Goal: Task Accomplishment & Management: Manage account settings

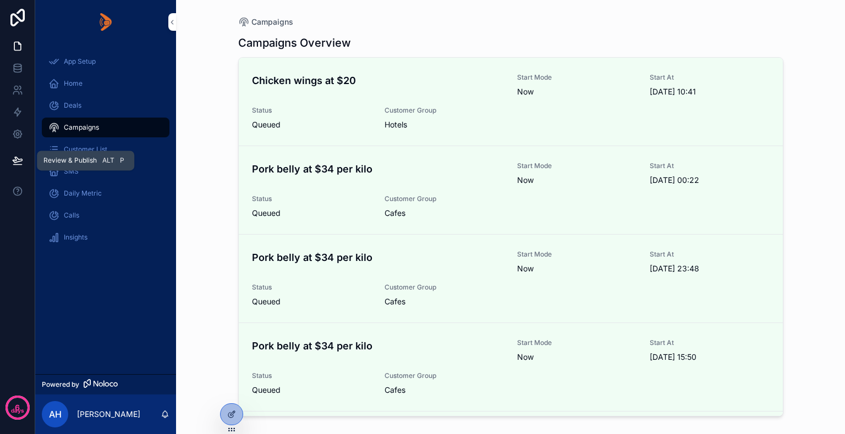
click at [16, 159] on icon at bounding box center [17, 160] width 11 height 11
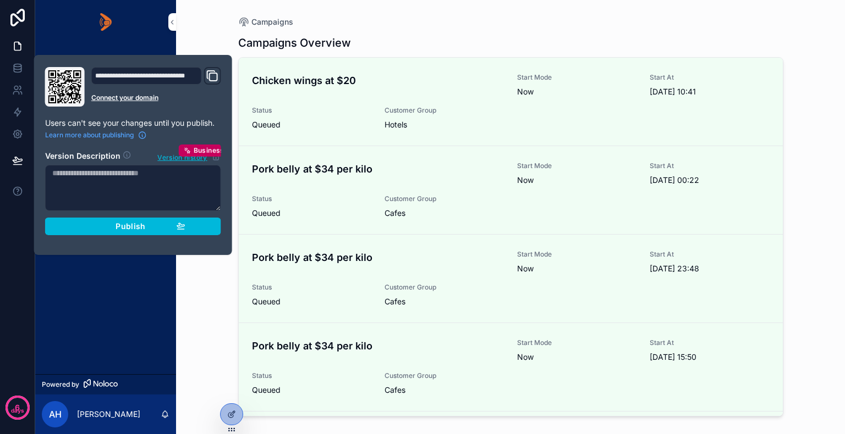
click at [89, 326] on div "App Setup Home Deals Campaigns Customer List SMS Daily Metric Calls Insights" at bounding box center [105, 209] width 141 height 330
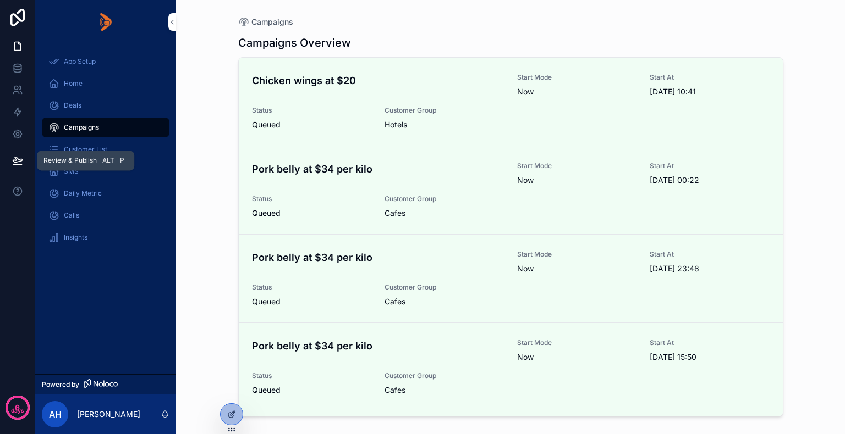
click at [17, 162] on icon at bounding box center [17, 159] width 9 height 5
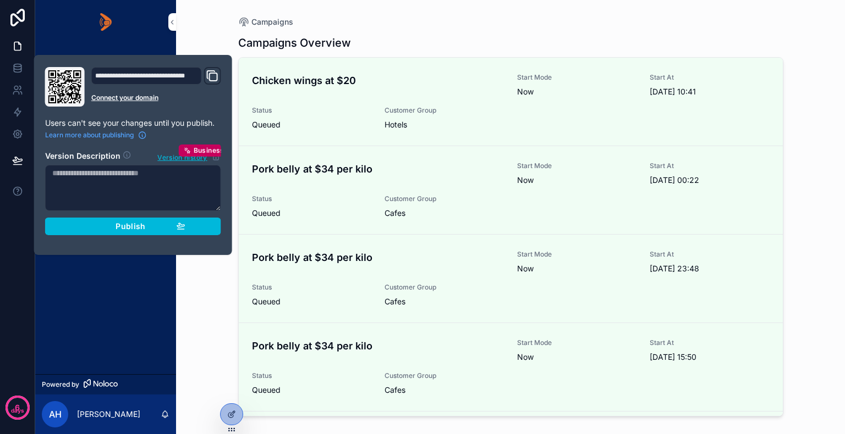
click at [103, 227] on div "Publish" at bounding box center [133, 227] width 104 height 10
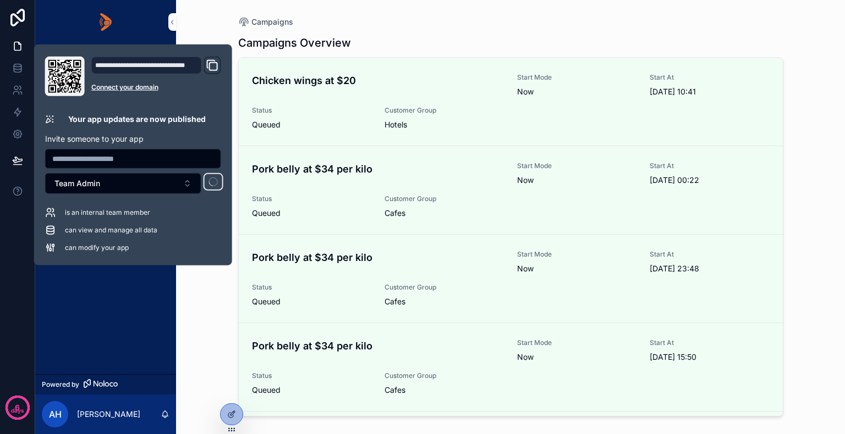
click at [79, 160] on input "text" at bounding box center [133, 158] width 175 height 15
paste input "**********"
type input "**********"
click at [81, 188] on span "Team Admin" at bounding box center [77, 183] width 46 height 11
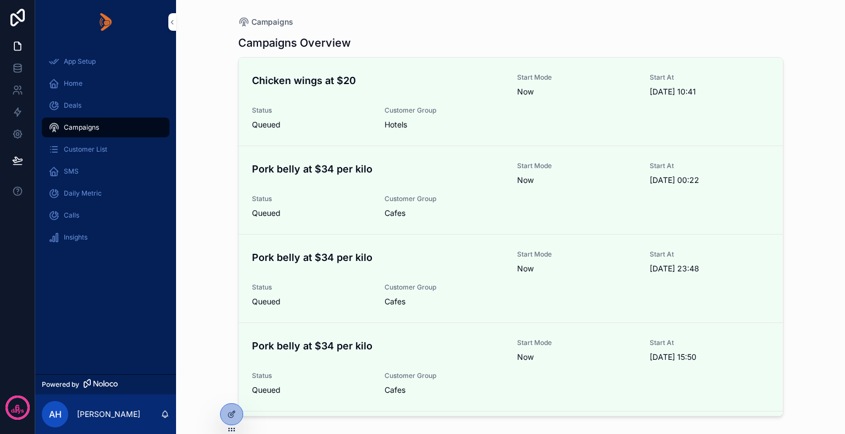
click at [99, 282] on div "App Setup Home Deals Campaigns Customer List SMS Daily Metric Calls Insights" at bounding box center [105, 209] width 141 height 330
click at [23, 92] on link at bounding box center [17, 90] width 35 height 22
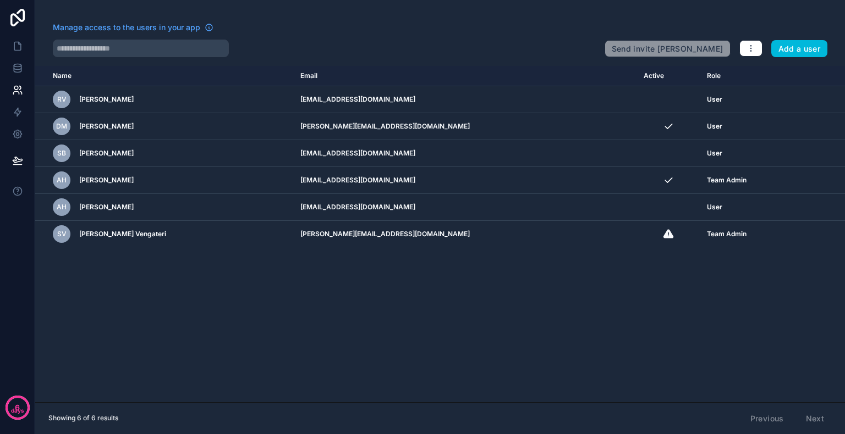
click at [637, 100] on td "scrollable content" at bounding box center [668, 99] width 63 height 27
drag, startPoint x: 625, startPoint y: 100, endPoint x: 594, endPoint y: 103, distance: 31.0
click at [637, 103] on td "scrollable content" at bounding box center [668, 99] width 63 height 27
click at [747, 47] on icon "button" at bounding box center [750, 48] width 9 height 9
click at [637, 94] on td "scrollable content" at bounding box center [668, 99] width 63 height 27
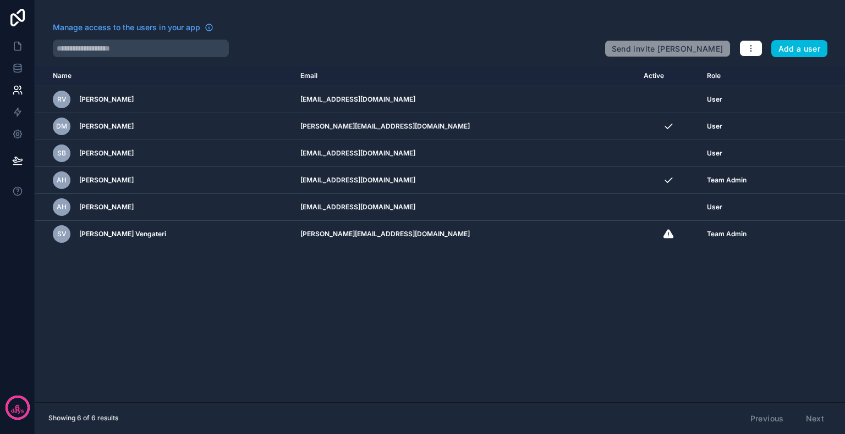
click at [0, 0] on icon "scrollable content" at bounding box center [0, 0] width 0 height 0
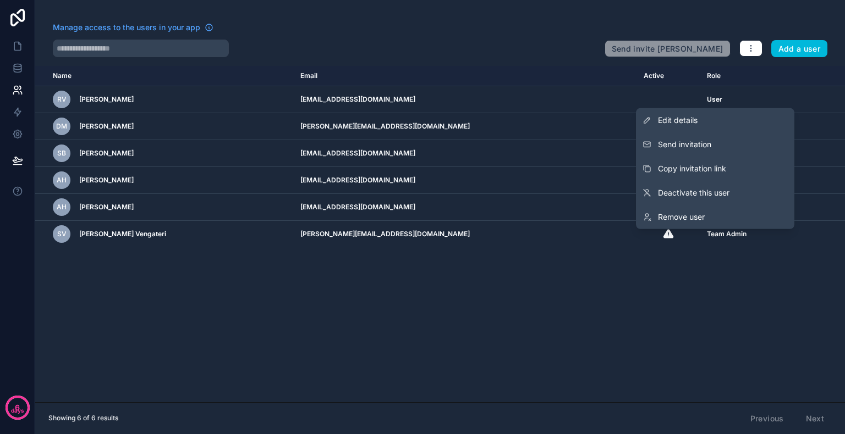
click at [676, 144] on span "Send invitation" at bounding box center [684, 144] width 53 height 11
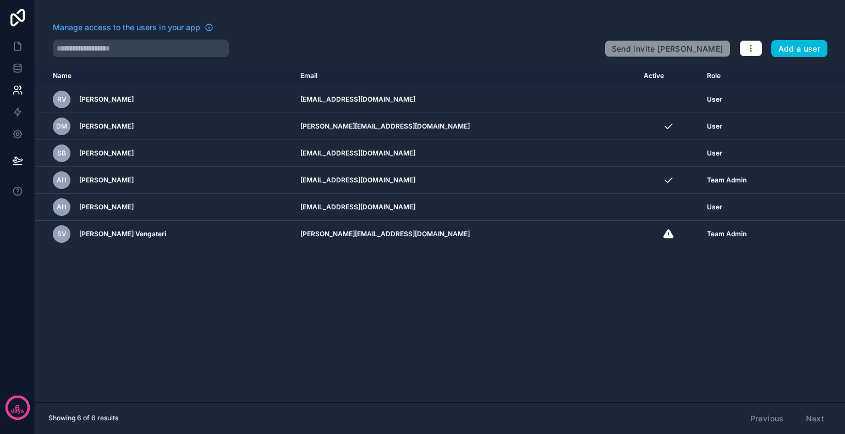
click at [0, 0] on icon "scrollable content" at bounding box center [0, 0] width 0 height 0
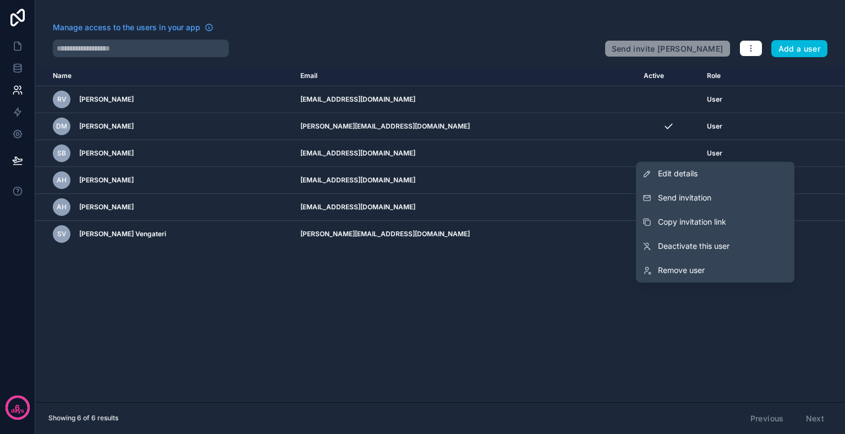
click at [680, 197] on span "Send invitation" at bounding box center [684, 197] width 53 height 11
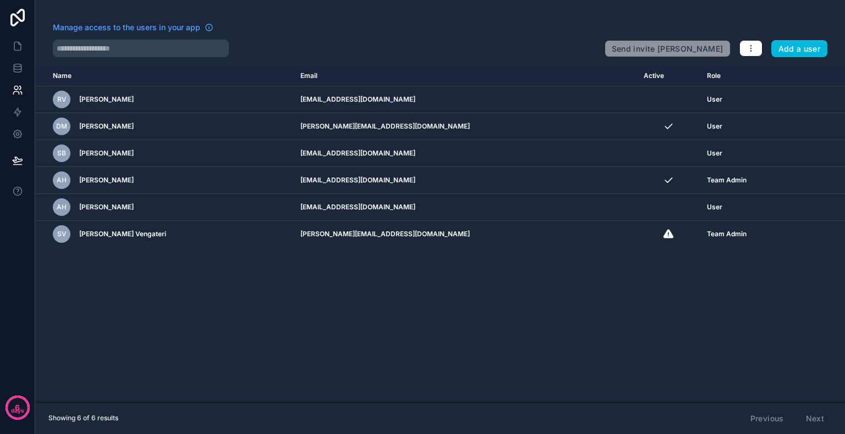
click at [0, 0] on icon "scrollable content" at bounding box center [0, 0] width 0 height 0
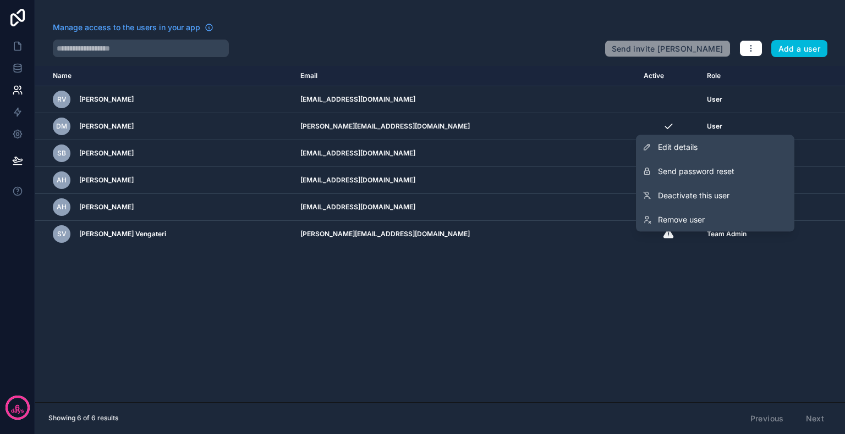
click at [677, 168] on span "Send password reset" at bounding box center [696, 171] width 76 height 11
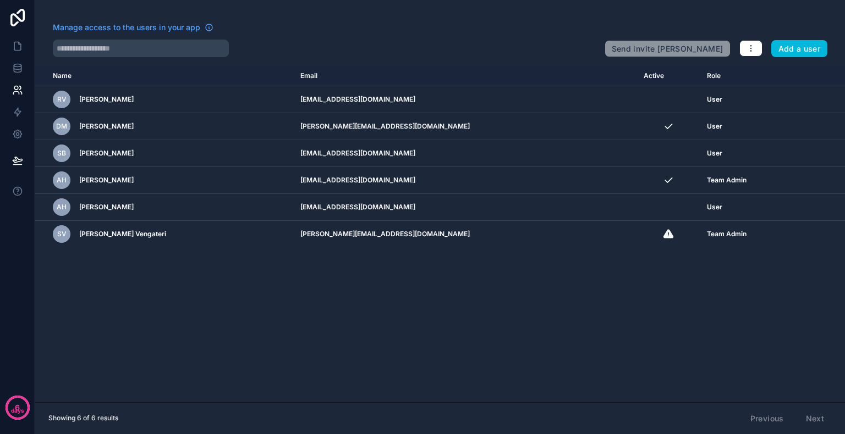
click at [277, 274] on div "Name Email Active Role [DOMAIN_NAME] [PERSON_NAME] [EMAIL_ADDRESS][DOMAIN_NAME]…" at bounding box center [439, 234] width 809 height 337
click at [14, 41] on icon at bounding box center [17, 46] width 11 height 11
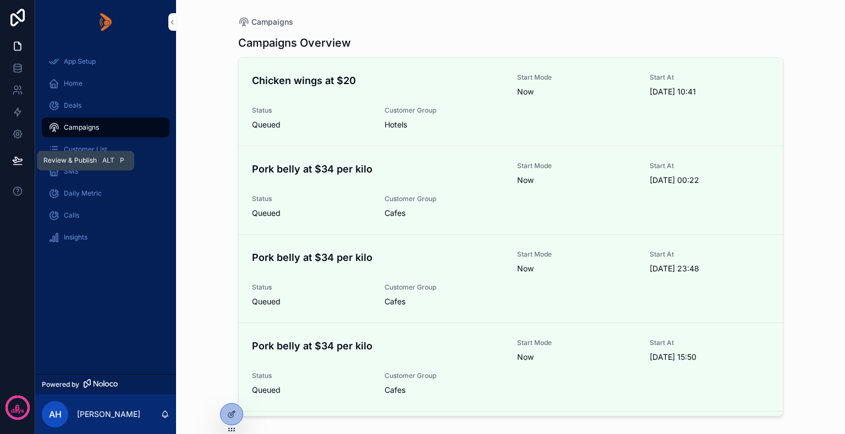
click at [18, 159] on icon at bounding box center [17, 160] width 11 height 11
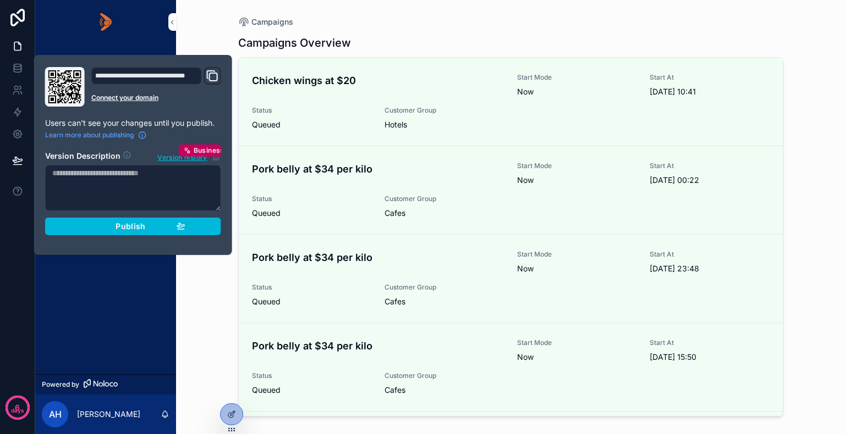
click at [73, 280] on div "App Setup Home Deals Campaigns Customer List SMS Daily Metric Calls Insights" at bounding box center [105, 209] width 141 height 330
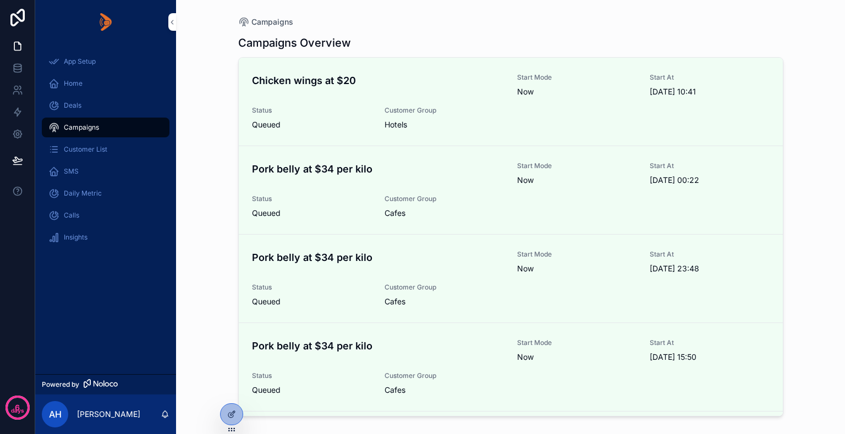
click at [11, 16] on icon at bounding box center [17, 18] width 14 height 18
click at [15, 130] on icon at bounding box center [17, 134] width 11 height 11
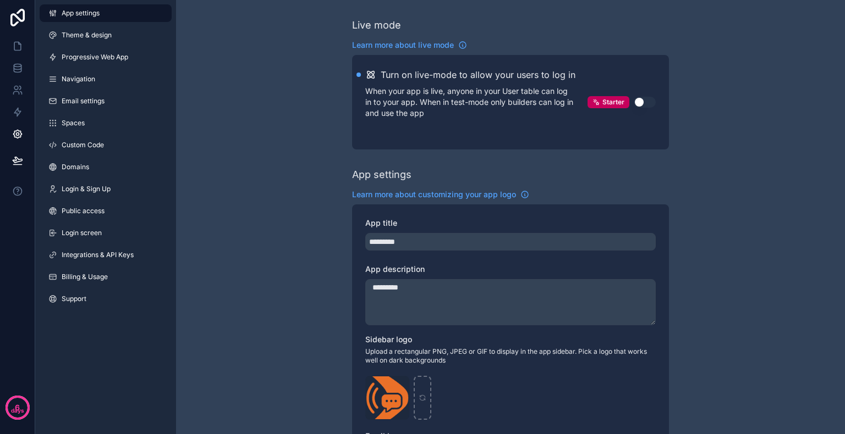
click at [648, 98] on button "Use setting" at bounding box center [644, 102] width 22 height 11
drag, startPoint x: 776, startPoint y: 0, endPoint x: 776, endPoint y: 59, distance: 58.8
click at [776, 59] on div "Live mode Learn more about live mode Turn on live-mode to allow your users to l…" at bounding box center [510, 431] width 669 height 862
click at [18, 86] on icon at bounding box center [17, 90] width 11 height 11
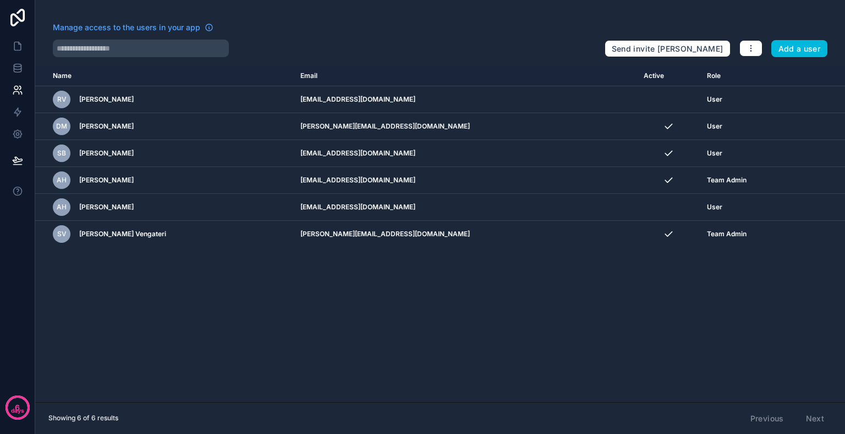
drag, startPoint x: 750, startPoint y: 0, endPoint x: 406, endPoint y: 324, distance: 472.6
click at [406, 324] on div "Name Email Active Role [DOMAIN_NAME] [PERSON_NAME] [EMAIL_ADDRESS][DOMAIN_NAME]…" at bounding box center [439, 234] width 809 height 337
click at [748, 49] on icon "button" at bounding box center [750, 48] width 9 height 9
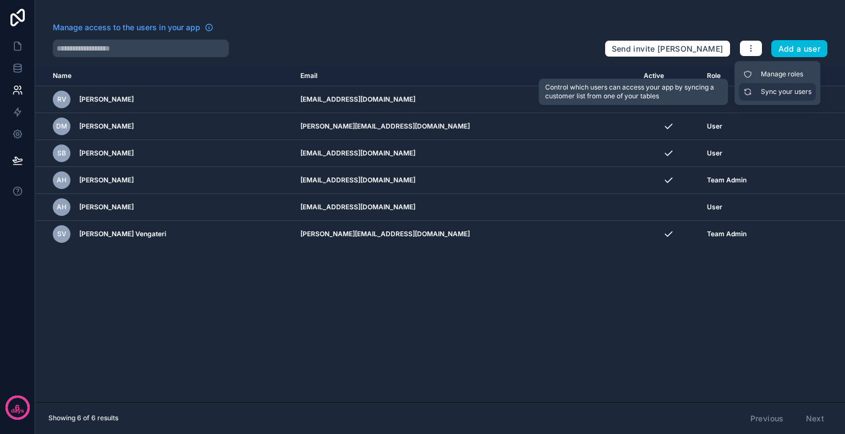
click at [779, 89] on link "Sync your users" at bounding box center [777, 92] width 77 height 18
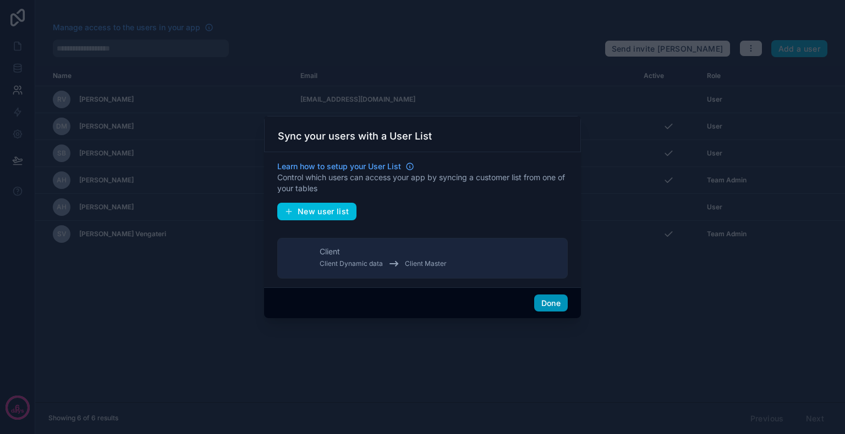
click at [552, 300] on button "Done" at bounding box center [551, 304] width 34 height 18
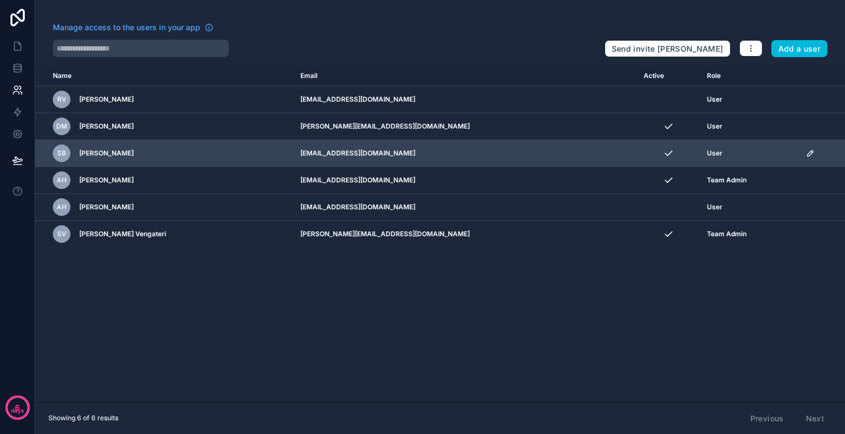
click at [807, 151] on icon "scrollable content" at bounding box center [809, 153] width 5 height 5
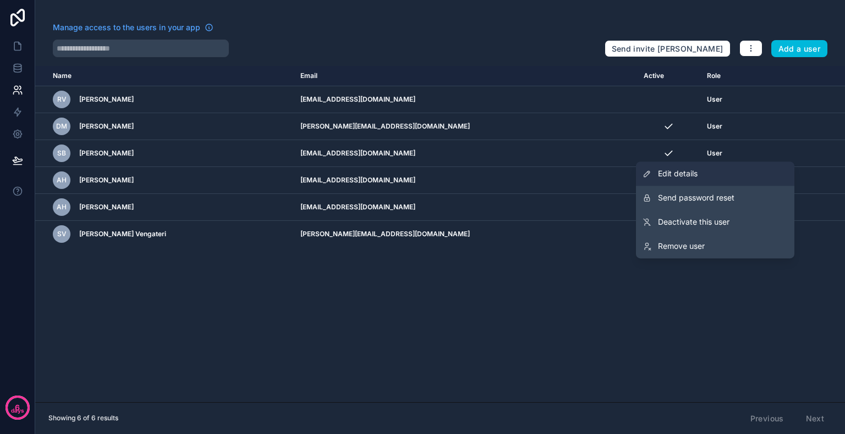
click at [695, 168] on span "Edit details" at bounding box center [678, 173] width 40 height 11
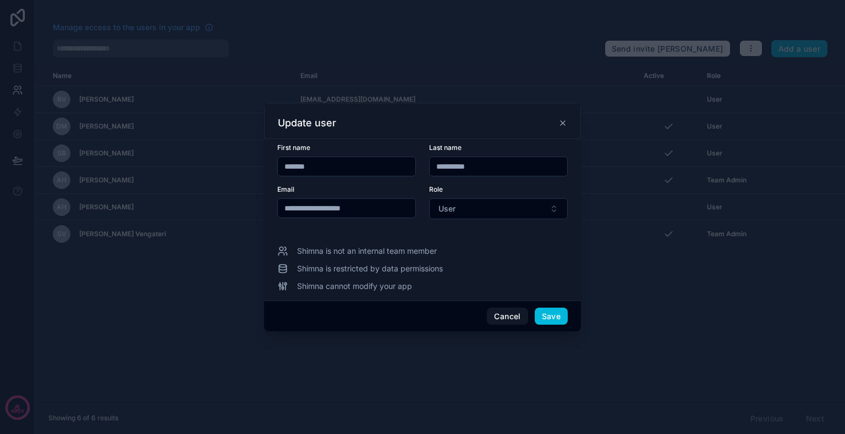
click at [564, 125] on icon at bounding box center [562, 123] width 4 height 4
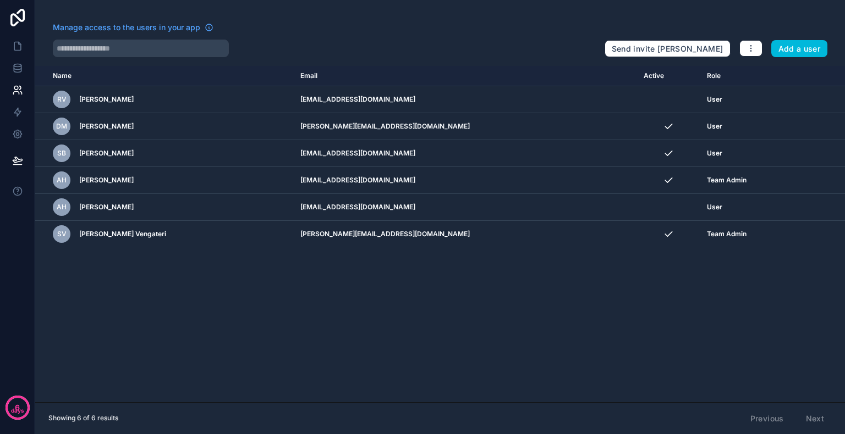
click at [429, 298] on div "Name Email Active Role [DOMAIN_NAME] [PERSON_NAME] [EMAIL_ADDRESS][DOMAIN_NAME]…" at bounding box center [439, 234] width 809 height 337
click at [751, 49] on icon "button" at bounding box center [750, 48] width 9 height 9
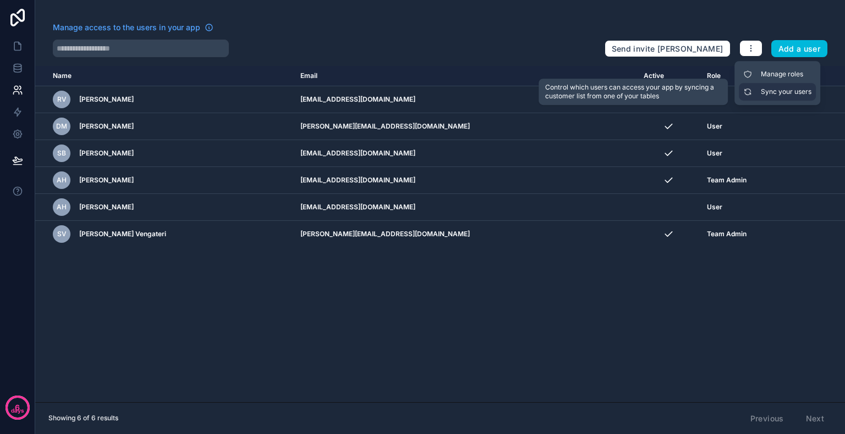
click at [772, 91] on link "Sync your users" at bounding box center [777, 92] width 77 height 18
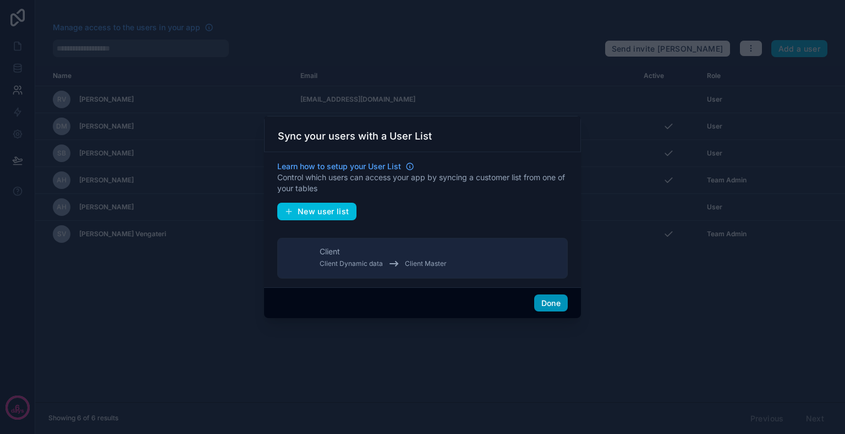
click at [551, 301] on button "Done" at bounding box center [551, 304] width 34 height 18
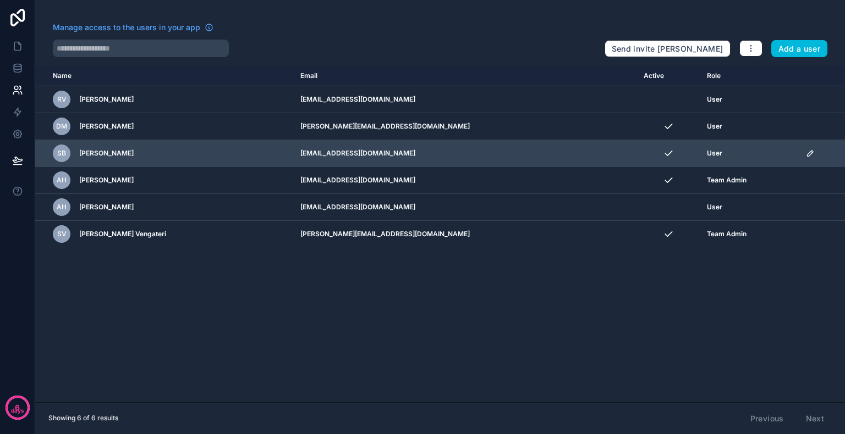
click at [807, 154] on icon "scrollable content" at bounding box center [809, 153] width 5 height 5
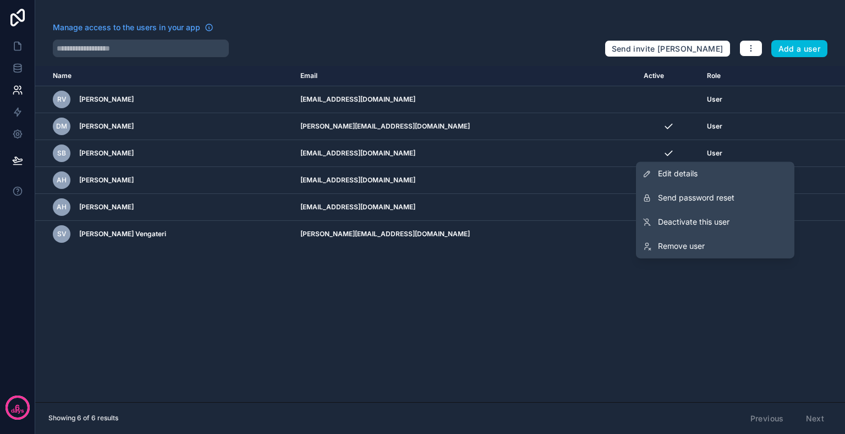
click at [416, 283] on div "Name Email Active Role [DOMAIN_NAME] [PERSON_NAME] [EMAIL_ADDRESS][DOMAIN_NAME]…" at bounding box center [439, 234] width 809 height 337
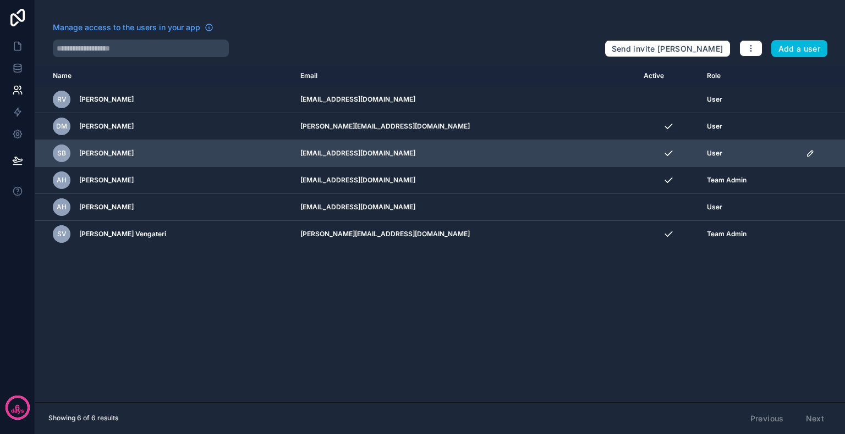
click at [806, 152] on icon "scrollable content" at bounding box center [810, 153] width 9 height 9
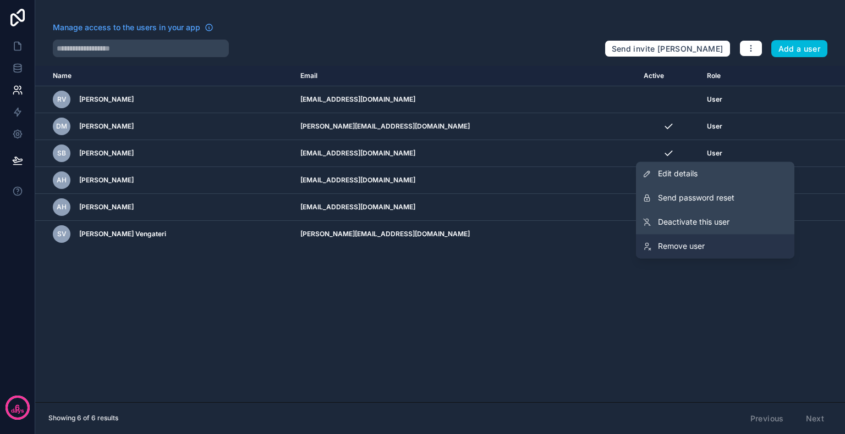
click at [663, 247] on span "Remove user" at bounding box center [681, 246] width 47 height 11
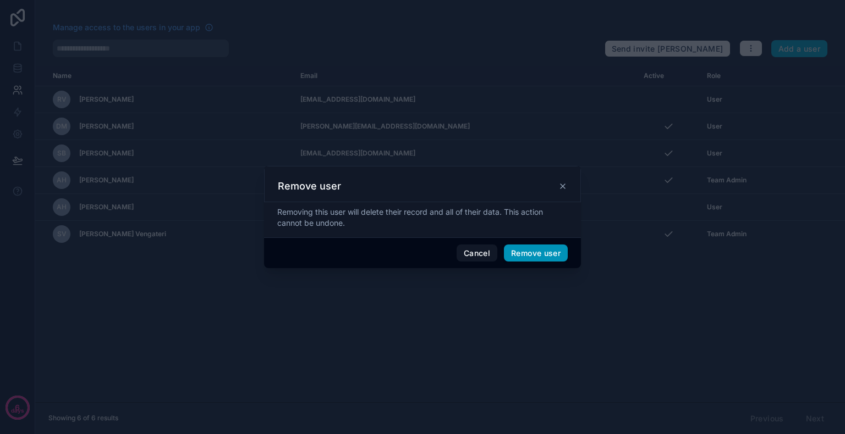
click at [539, 256] on button "Remove user" at bounding box center [536, 254] width 64 height 18
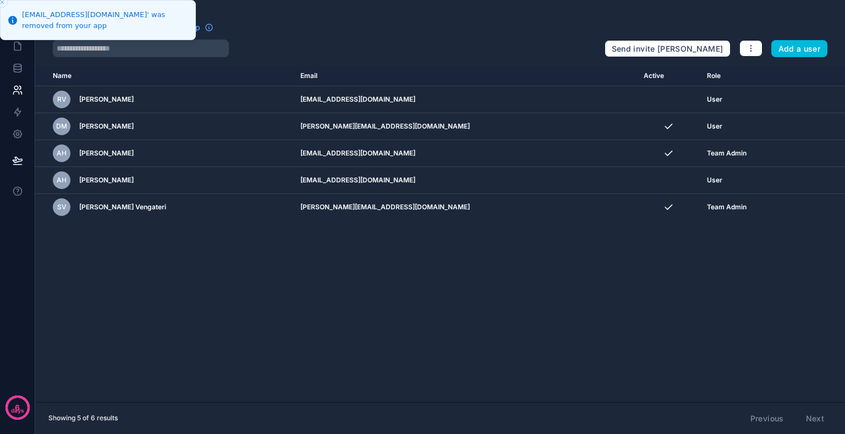
click at [316, 291] on div "Name Email Active Role userTable.email RV Rohan Vengateri rohanvgtri@gmail.com …" at bounding box center [439, 234] width 809 height 337
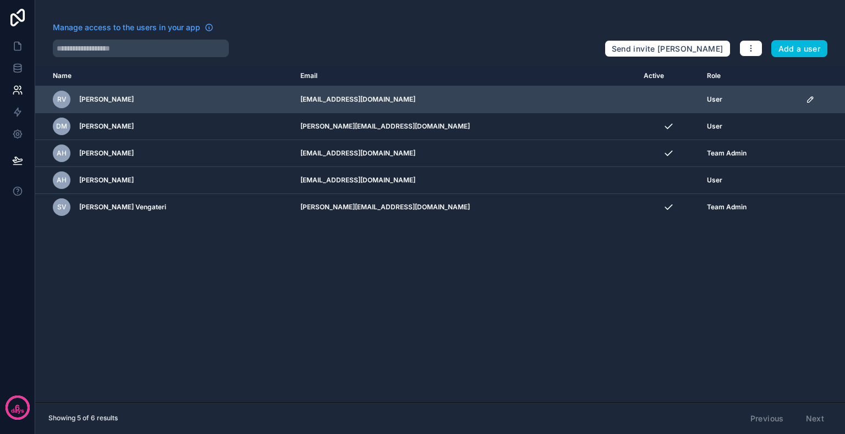
click at [806, 100] on icon "scrollable content" at bounding box center [810, 99] width 9 height 9
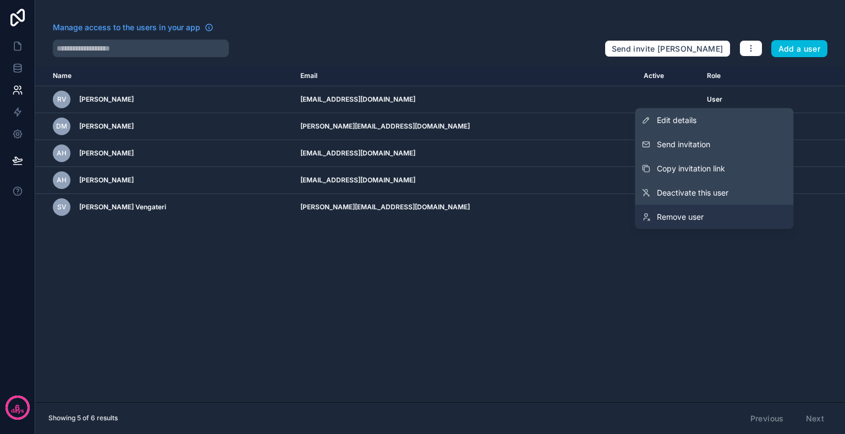
click at [677, 212] on span "Remove user" at bounding box center [680, 217] width 47 height 11
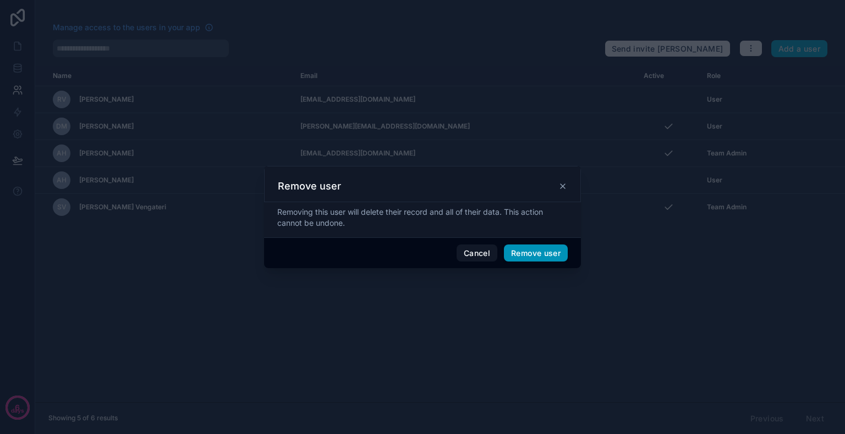
click at [521, 256] on button "Remove user" at bounding box center [536, 254] width 64 height 18
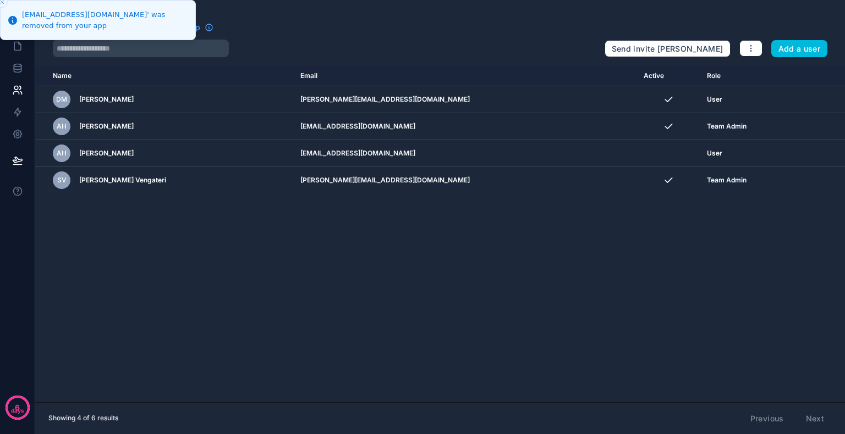
click at [478, 259] on div "Name Email Active Role userTable.email DM Debbie M sajith@baralto.com.au User A…" at bounding box center [439, 234] width 809 height 337
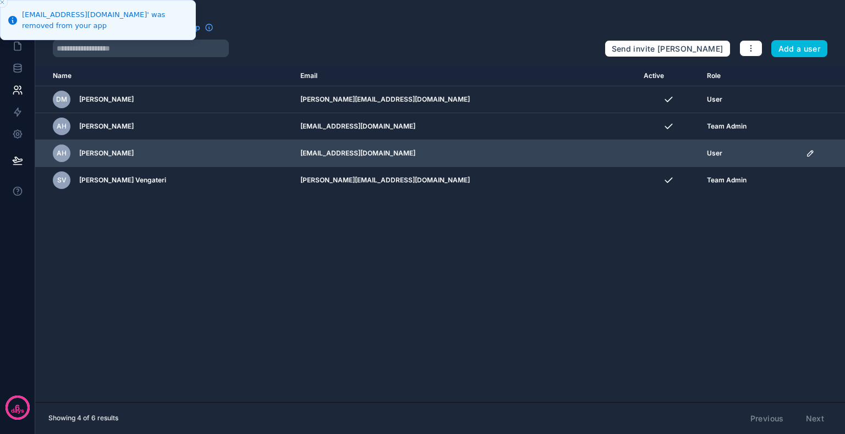
click at [806, 152] on icon "scrollable content" at bounding box center [810, 153] width 9 height 9
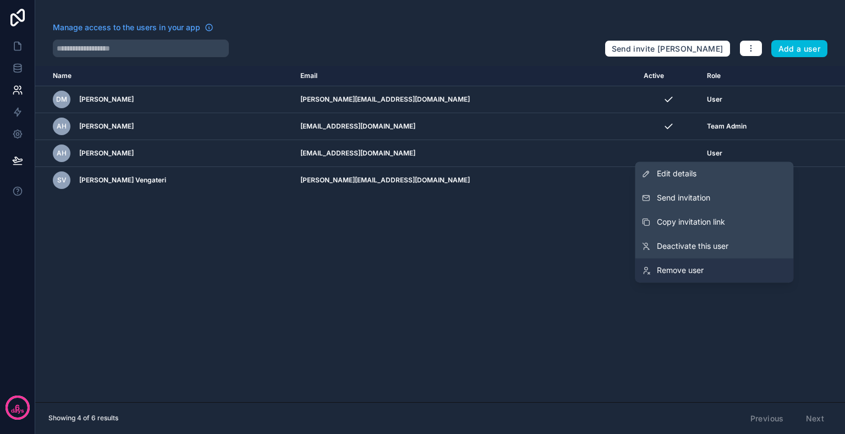
click at [659, 265] on link "Remove user" at bounding box center [714, 270] width 158 height 24
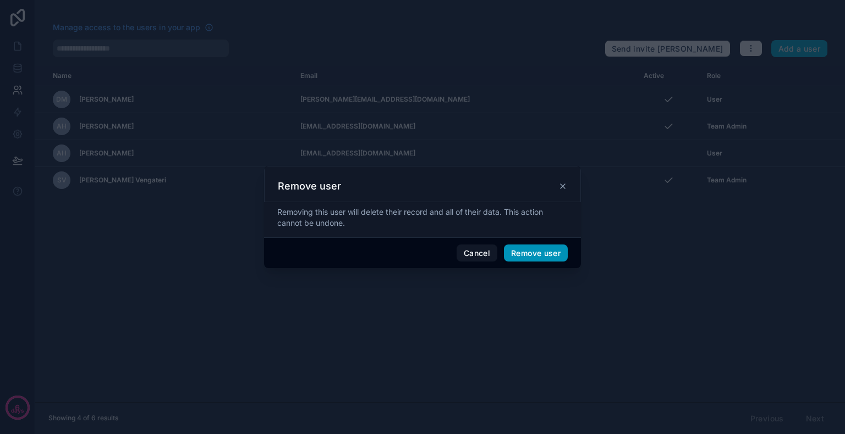
click at [522, 252] on button "Remove user" at bounding box center [536, 254] width 64 height 18
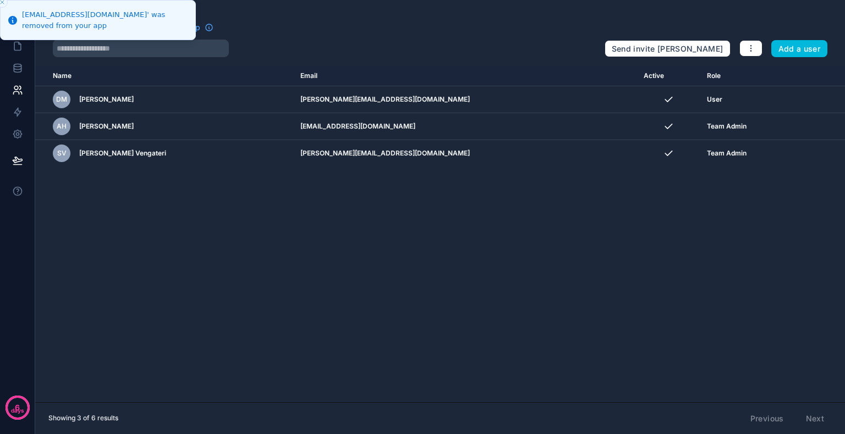
click at [380, 230] on div "Name Email Active Role userTable.email DM Debbie M sajith@baralto.com.au User A…" at bounding box center [439, 234] width 809 height 337
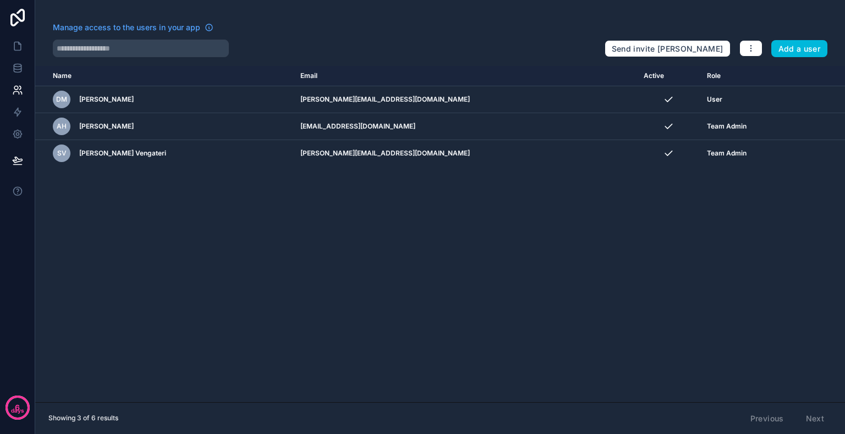
click at [477, 210] on div "Name Email Active Role userTable.email DM Debbie M sajith@baralto.com.au User A…" at bounding box center [439, 234] width 809 height 337
click at [747, 45] on icon "button" at bounding box center [750, 48] width 9 height 9
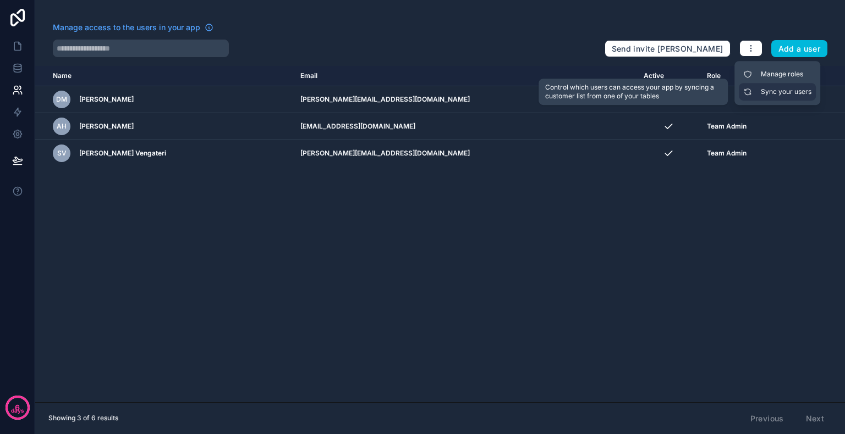
click at [770, 91] on link "Sync your users" at bounding box center [777, 92] width 77 height 18
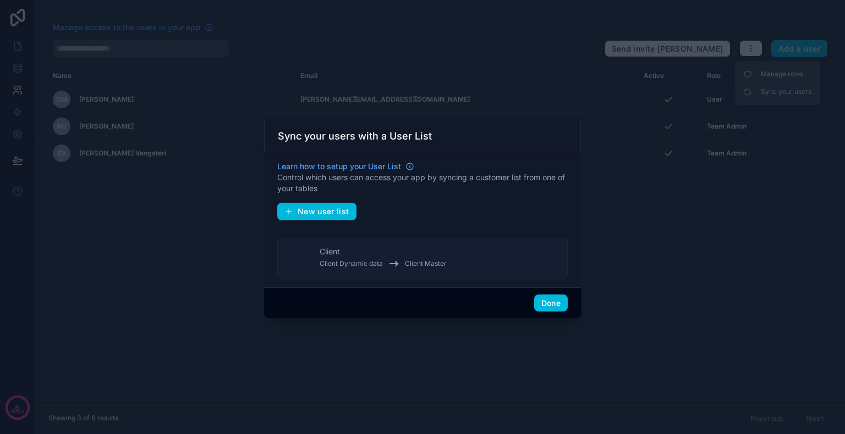
click at [449, 252] on button "Client Client Dynamic data Client Master" at bounding box center [422, 258] width 290 height 41
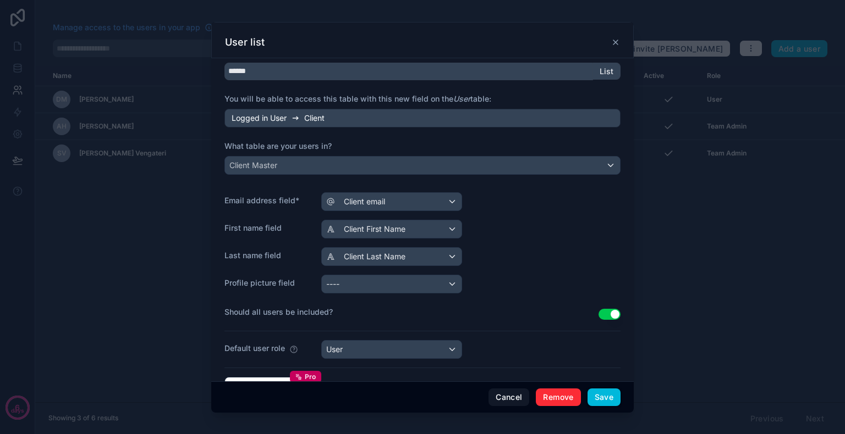
scroll to position [78, 0]
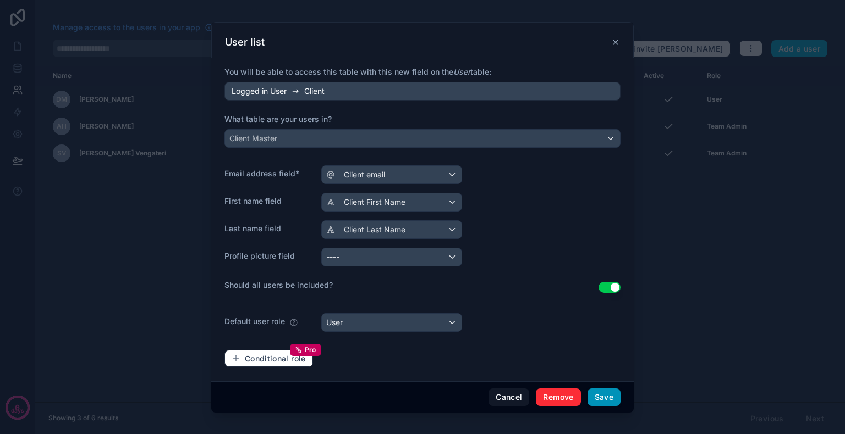
click at [603, 396] on button "Save" at bounding box center [603, 398] width 33 height 18
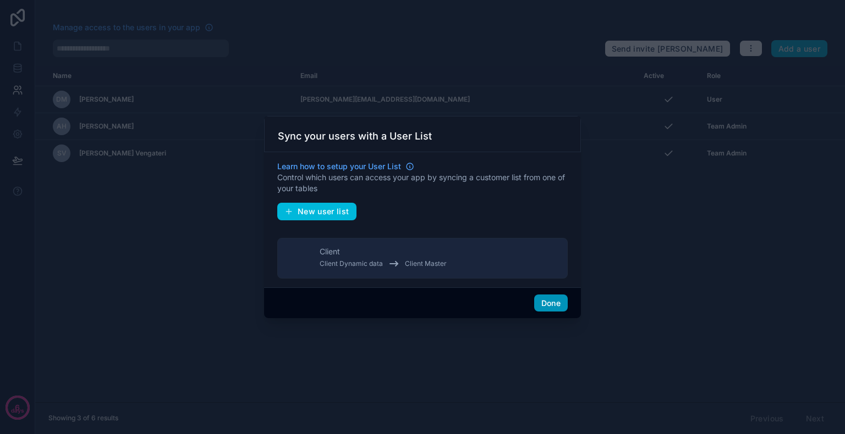
click at [549, 304] on button "Done" at bounding box center [551, 304] width 34 height 18
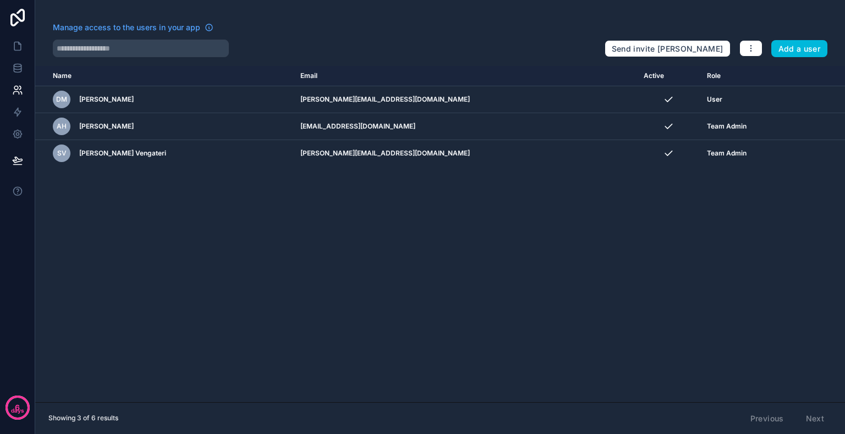
click at [451, 261] on div "Name Email Active Role userTable.email DM Debbie M sajith@baralto.com.au User A…" at bounding box center [439, 234] width 809 height 337
click at [14, 159] on icon at bounding box center [17, 160] width 11 height 11
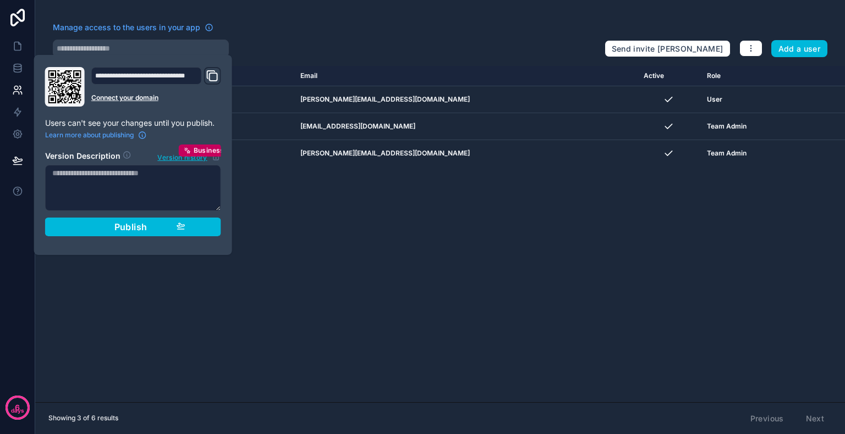
click at [144, 340] on div "Name Email Active Role userTable.email DM Debbie M sajith@baralto.com.au User A…" at bounding box center [439, 234] width 809 height 337
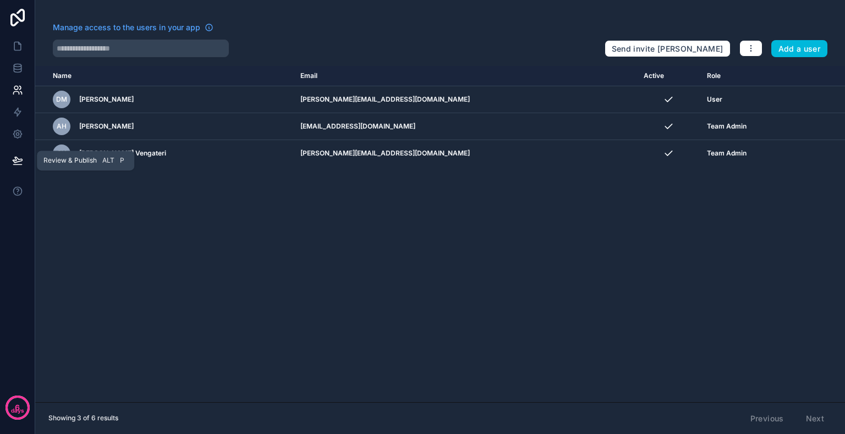
click at [13, 161] on icon at bounding box center [17, 159] width 9 height 5
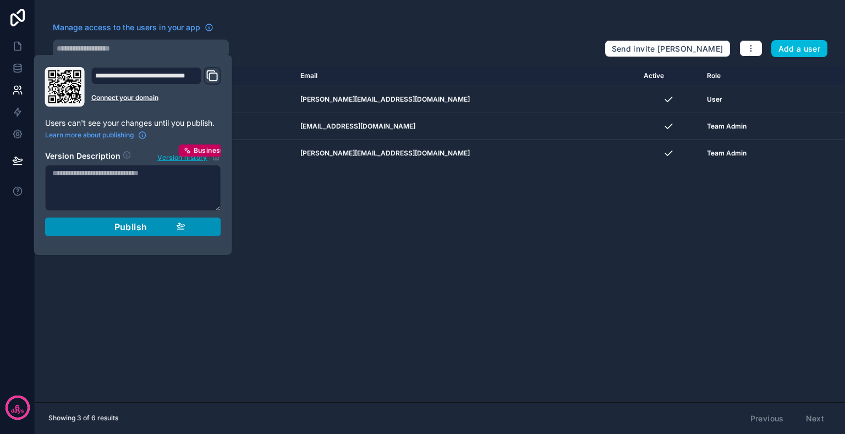
click at [99, 225] on div "Publish" at bounding box center [133, 227] width 104 height 11
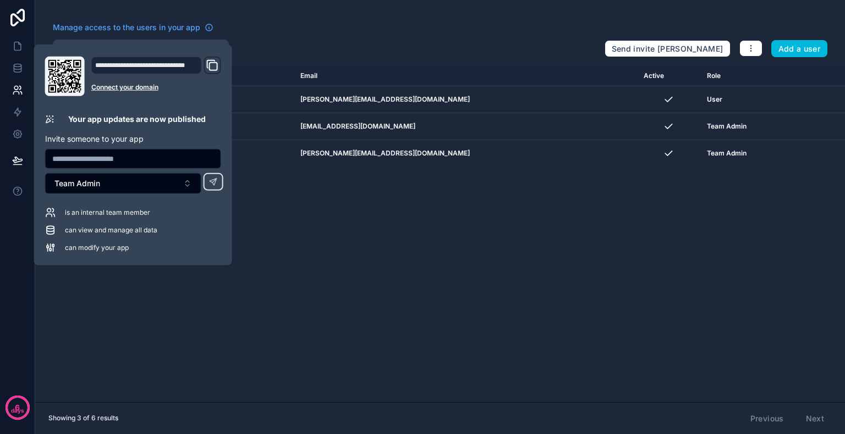
click at [86, 159] on input "text" at bounding box center [133, 158] width 175 height 15
paste input "**********"
type input "**********"
click at [81, 184] on span "Team Admin" at bounding box center [77, 183] width 46 height 11
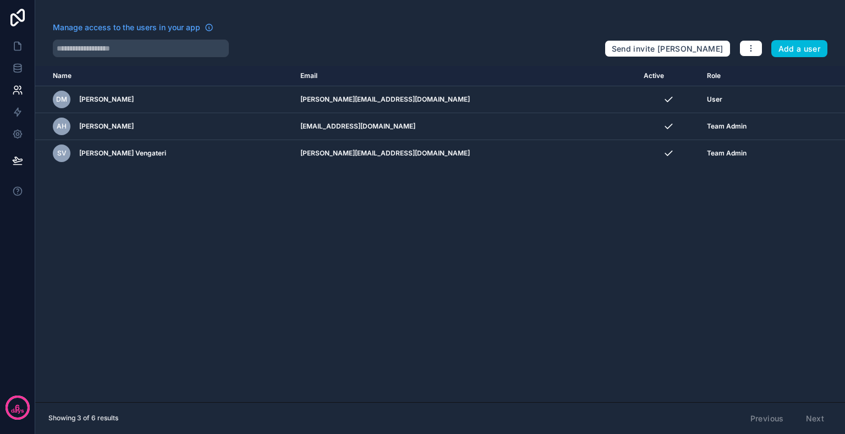
click at [174, 228] on div "Name Email Active Role userTable.email DM Debbie M sajith@baralto.com.au User A…" at bounding box center [439, 234] width 809 height 337
click at [14, 66] on icon at bounding box center [17, 67] width 7 height 4
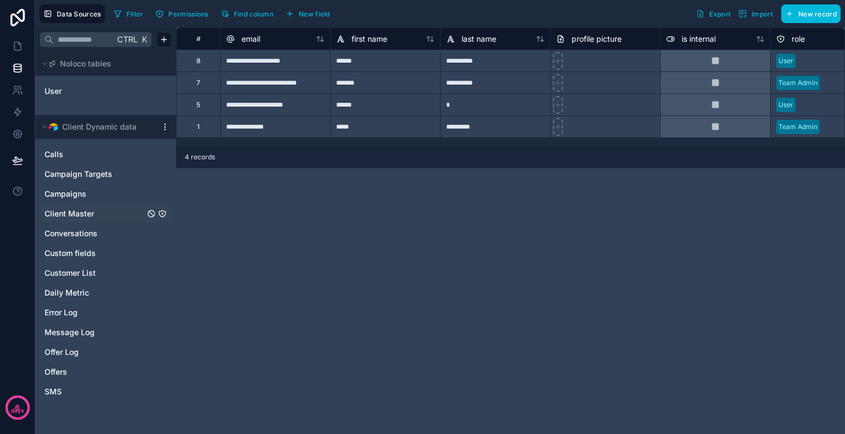
click at [95, 207] on div "Client Master" at bounding box center [106, 214] width 132 height 18
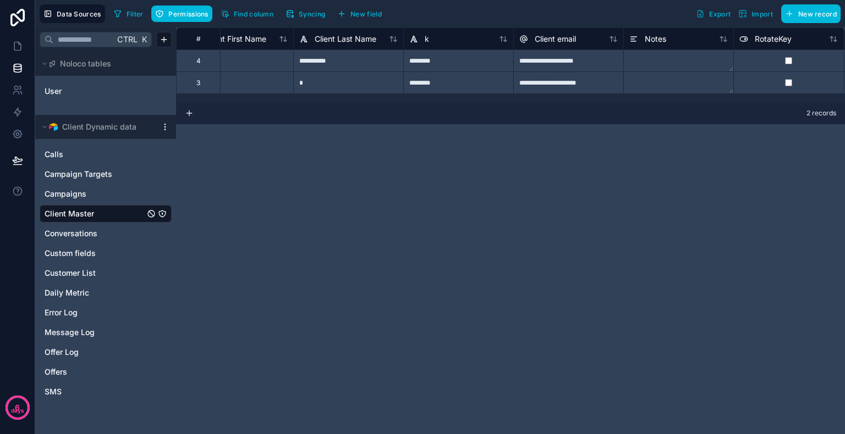
scroll to position [0, 310]
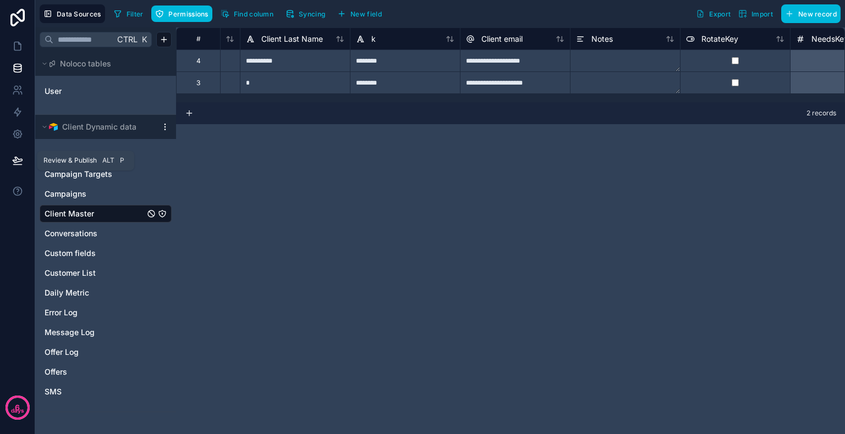
click at [21, 164] on icon at bounding box center [17, 160] width 11 height 11
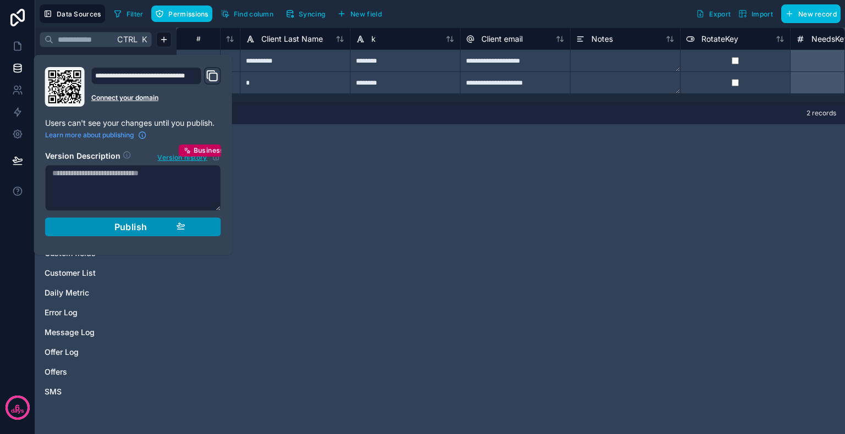
click at [95, 223] on div "Publish" at bounding box center [133, 227] width 104 height 11
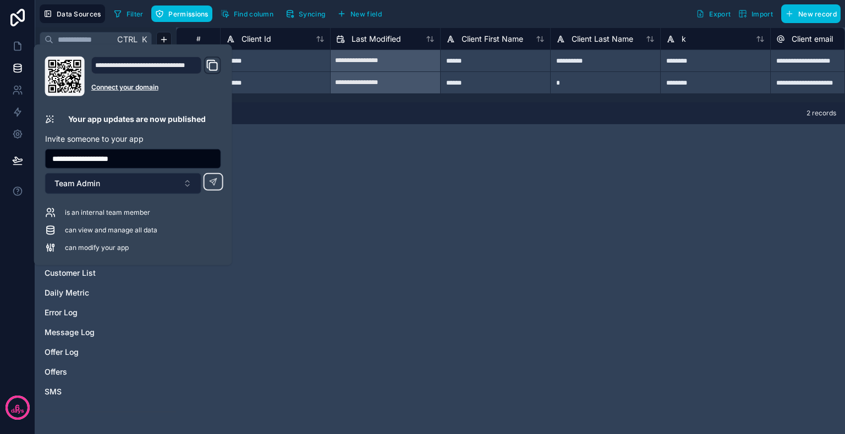
click at [149, 180] on button "Team Admin" at bounding box center [123, 183] width 156 height 21
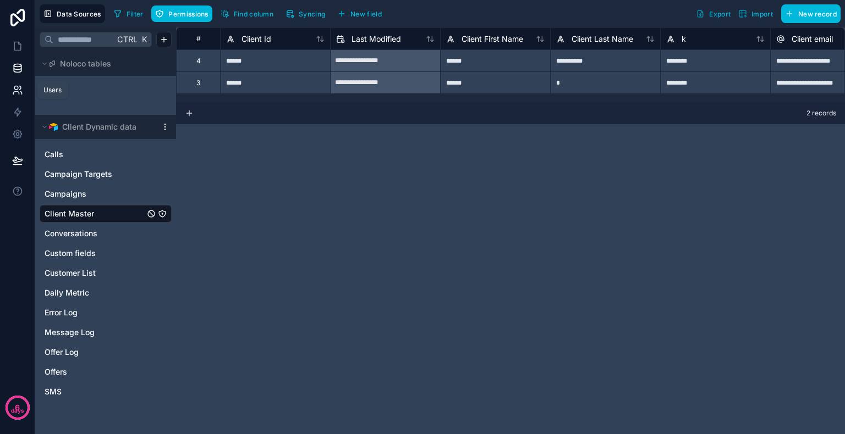
click at [9, 89] on link at bounding box center [17, 90] width 35 height 22
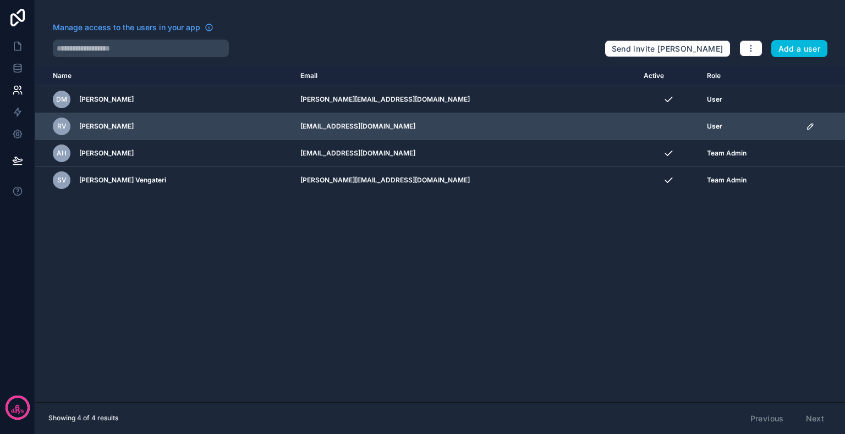
click at [807, 125] on icon "scrollable content" at bounding box center [809, 126] width 5 height 5
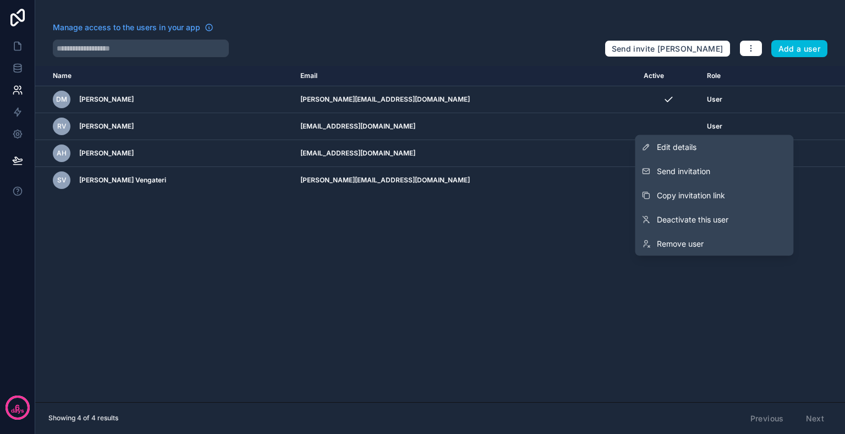
click at [437, 336] on div "Name Email Active Role userTable.email DM Debbie M sajith@baralto.com.au User R…" at bounding box center [439, 234] width 809 height 337
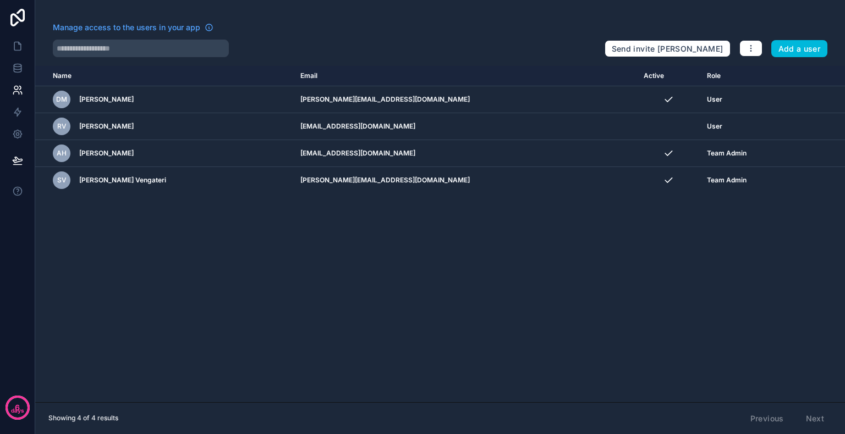
drag, startPoint x: 738, startPoint y: 1, endPoint x: 563, endPoint y: 223, distance: 283.5
click at [563, 223] on div "Name Email Active Role userTable.email DM Debbie M sajith@baralto.com.au User R…" at bounding box center [439, 234] width 809 height 337
